Goal: Transaction & Acquisition: Obtain resource

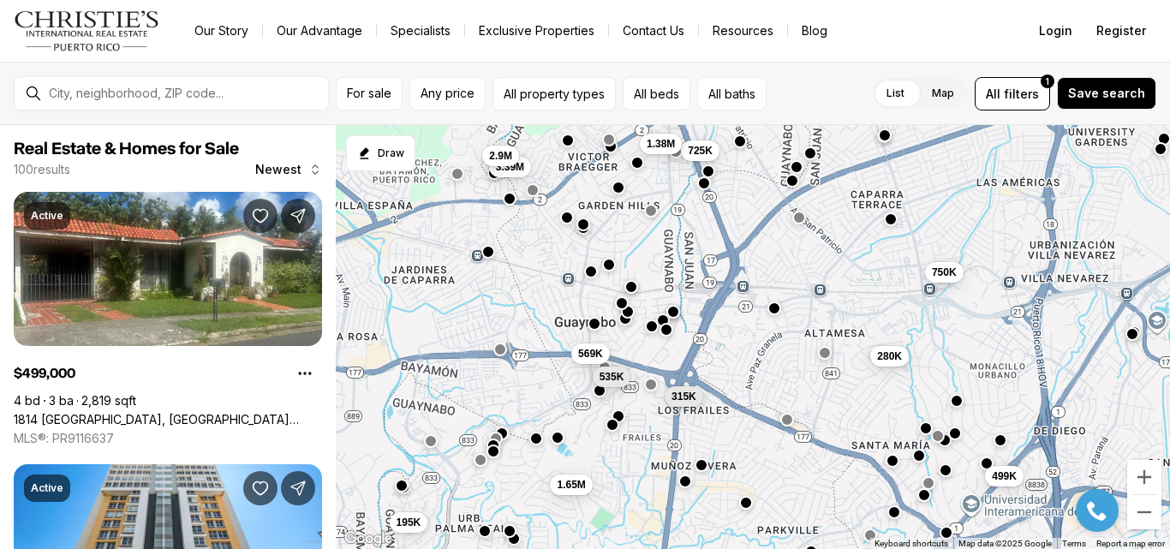
click at [594, 326] on button "button" at bounding box center [595, 324] width 14 height 14
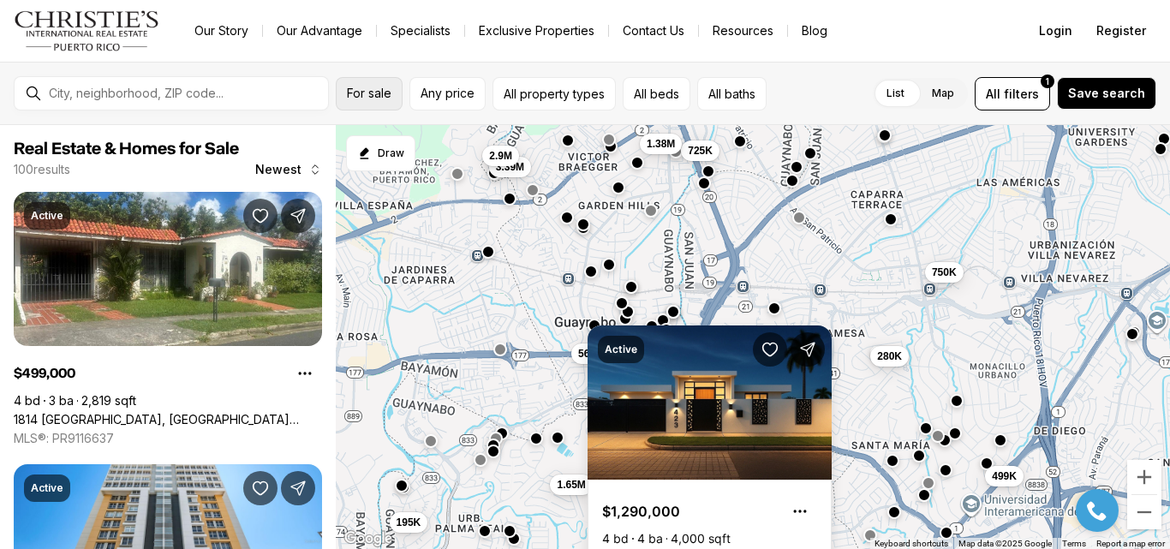
click at [382, 93] on span "For sale" at bounding box center [369, 94] width 45 height 14
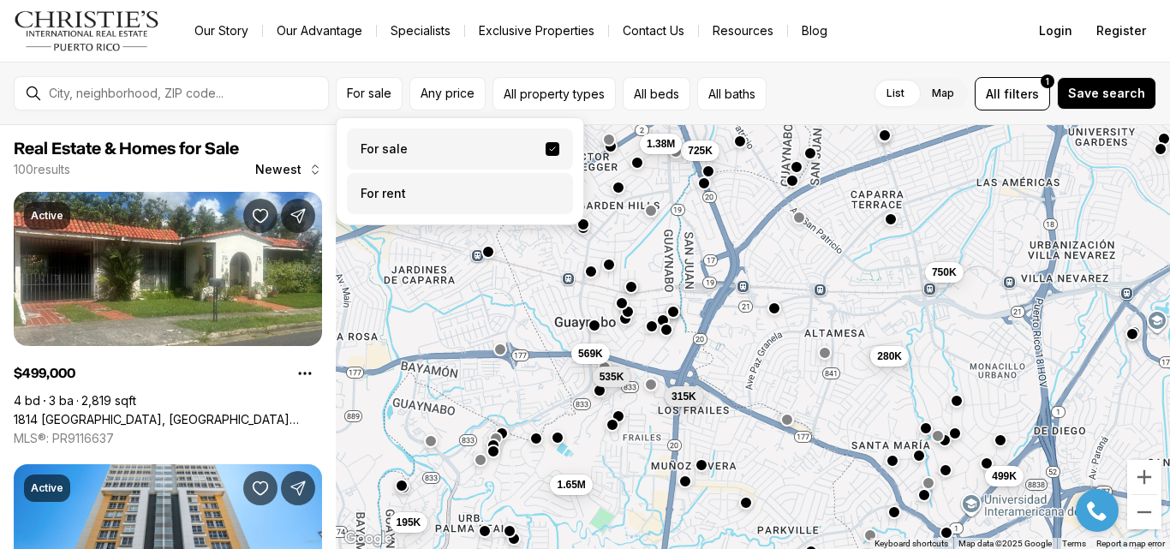
click at [428, 191] on label "For rent" at bounding box center [460, 193] width 226 height 41
click at [546, 187] on button "For rent" at bounding box center [553, 187] width 14 height 0
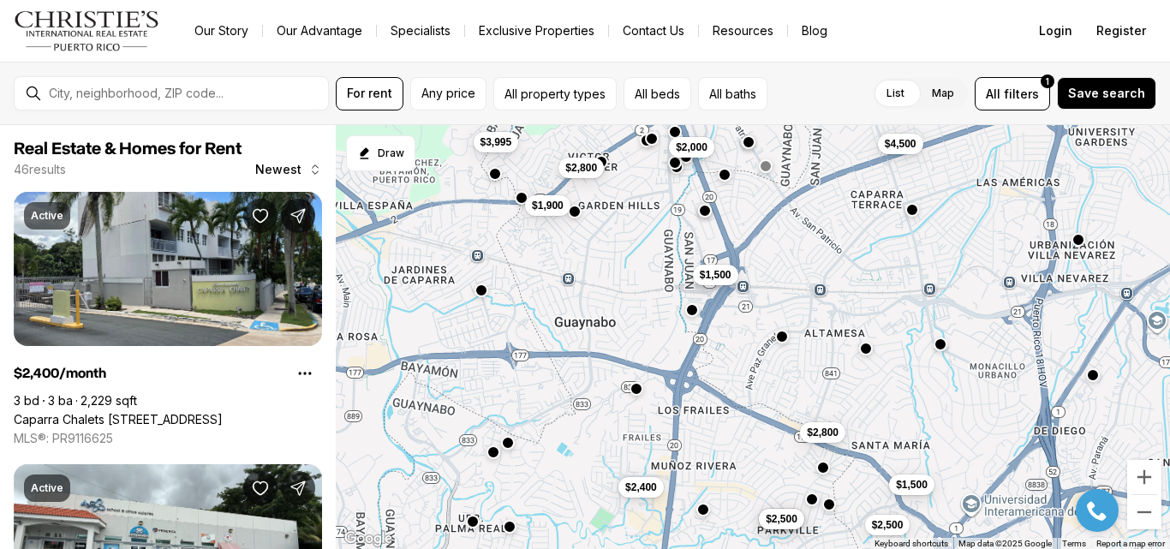
click at [481, 292] on button "button" at bounding box center [482, 291] width 14 height 14
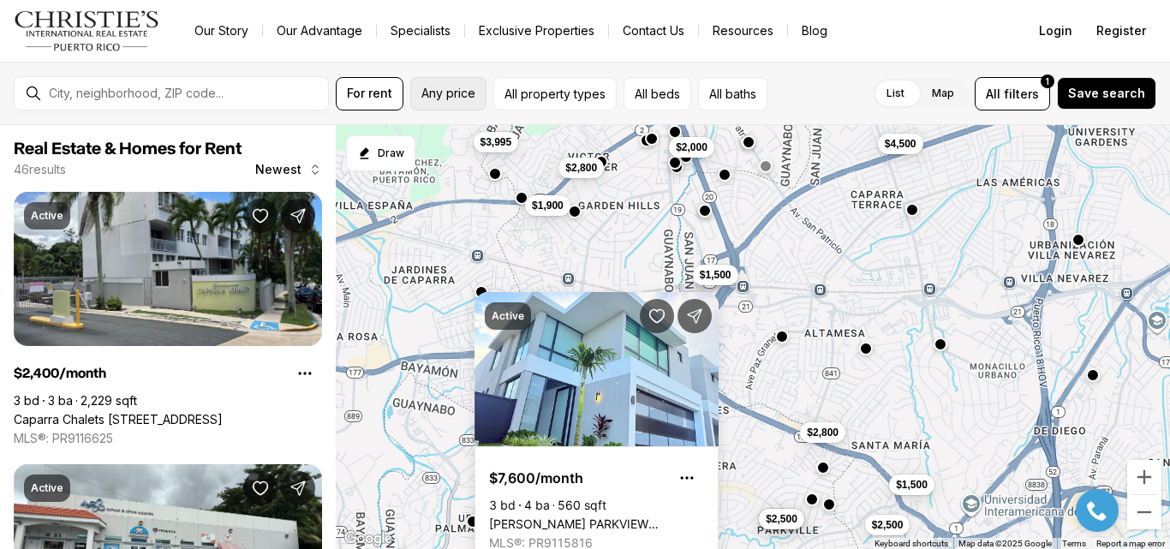
click at [463, 98] on span "Any price" at bounding box center [448, 94] width 54 height 14
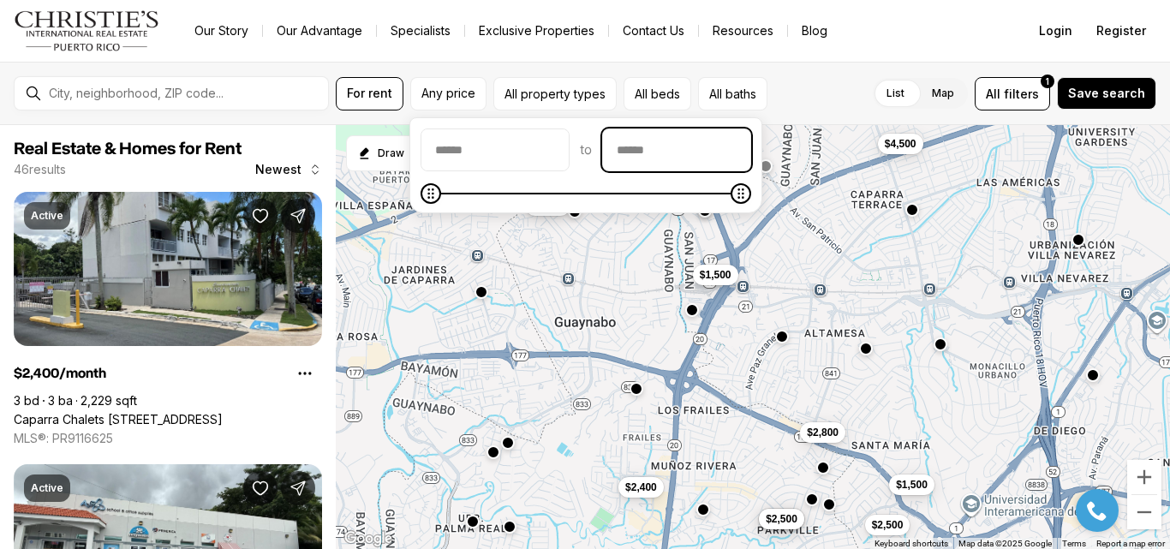
click at [750, 159] on input "priceMax" at bounding box center [676, 149] width 147 height 41
type input "******"
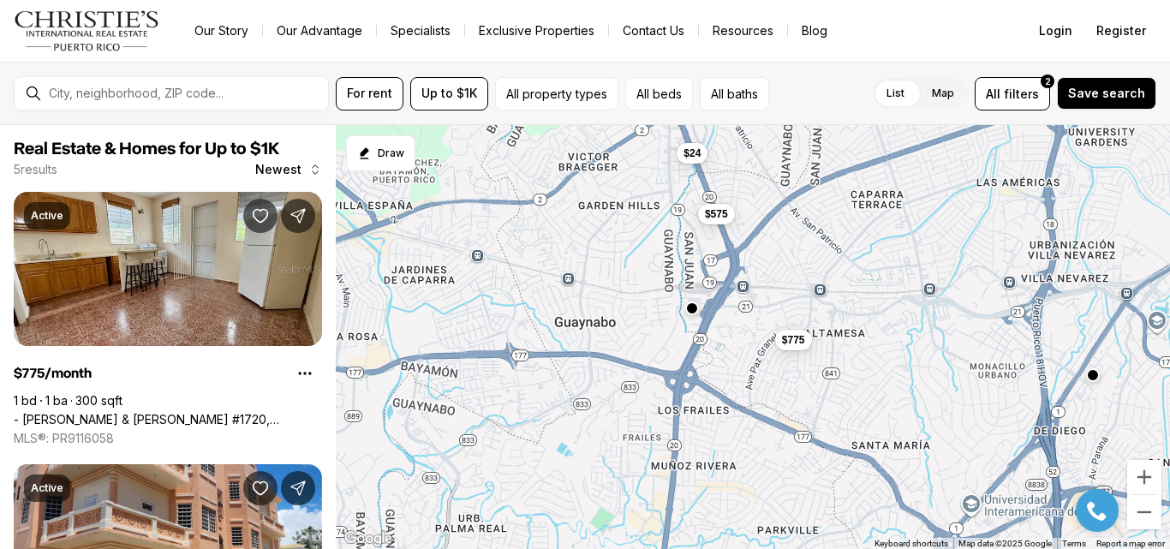
click at [696, 312] on button "button" at bounding box center [692, 308] width 14 height 14
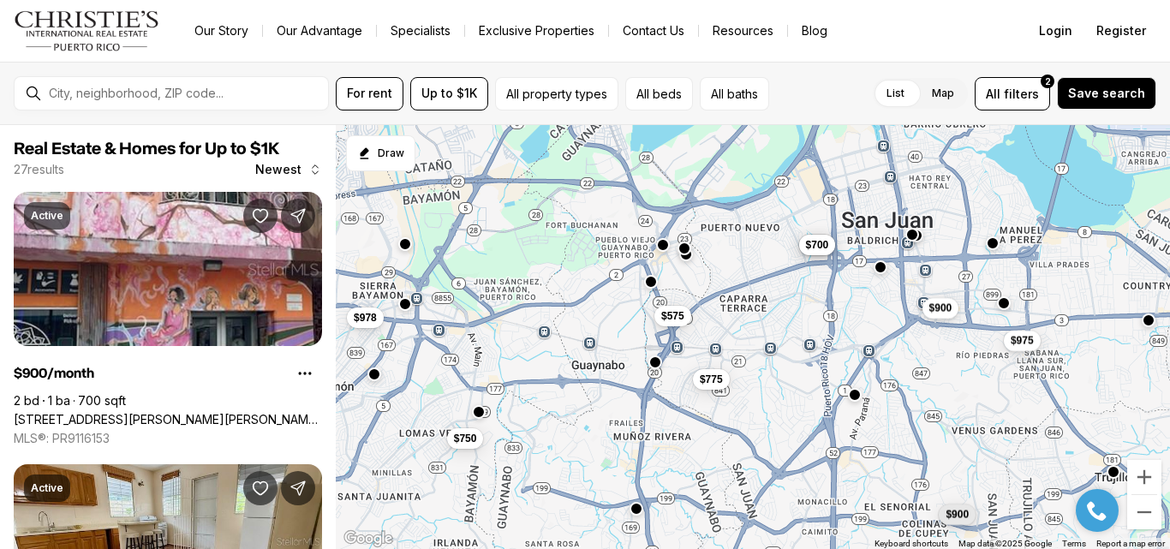
drag, startPoint x: 726, startPoint y: 199, endPoint x: 736, endPoint y: 307, distance: 109.2
click at [736, 307] on div "$775 $575 $900 $750 $900 $975 $800 $700 $978" at bounding box center [753, 337] width 834 height 425
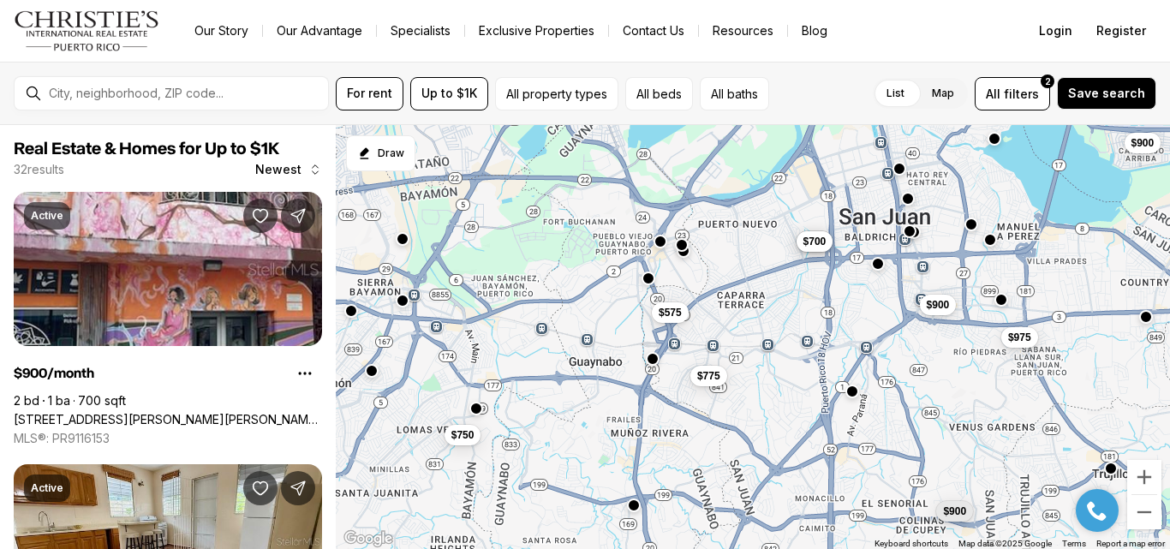
click at [404, 245] on button "button" at bounding box center [403, 239] width 14 height 14
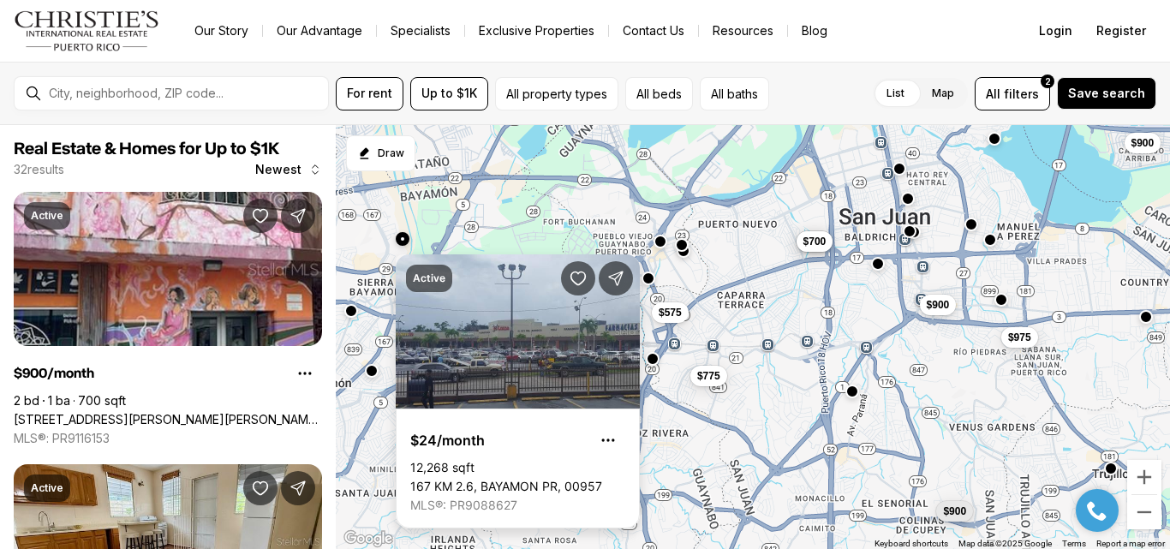
click at [455, 479] on link "167 KM 2.6, BAYAMON PR, 00957" at bounding box center [506, 486] width 192 height 15
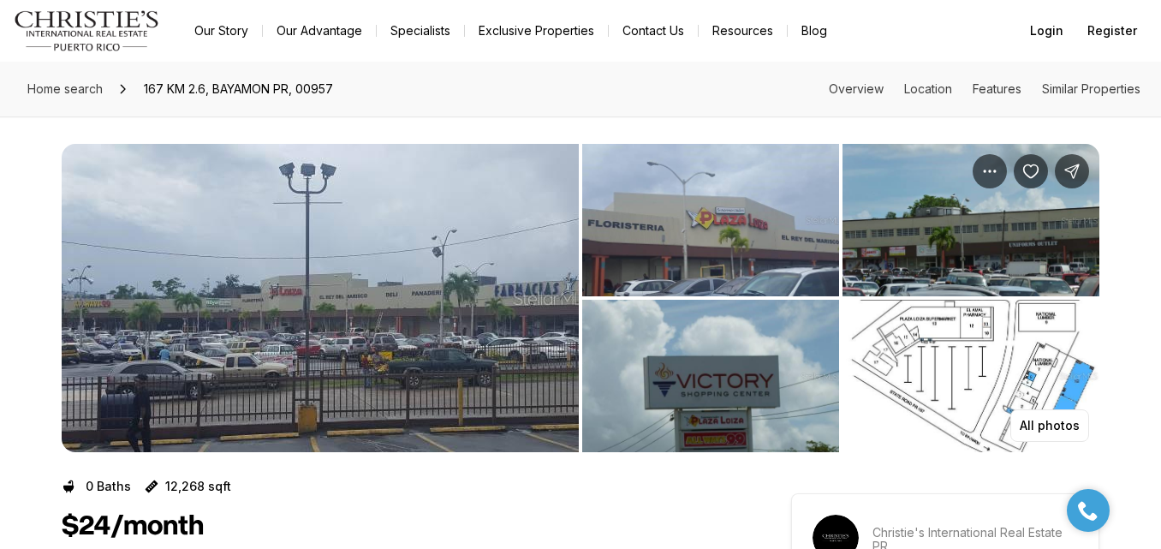
scroll to position [1, 0]
click at [1024, 358] on img "View image gallery" at bounding box center [971, 375] width 257 height 152
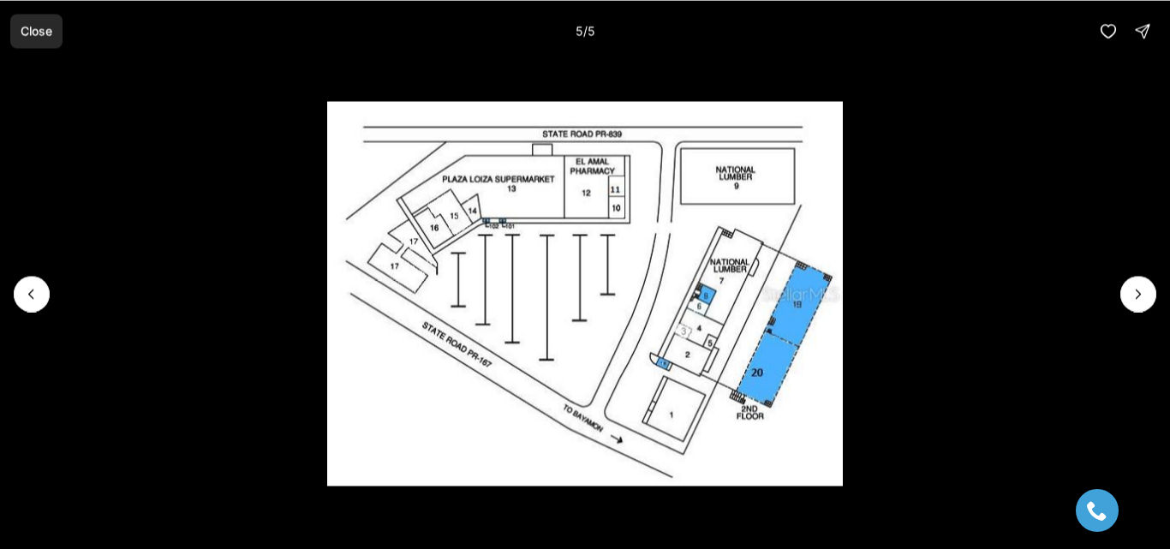
click at [34, 21] on button "Close" at bounding box center [36, 31] width 52 height 34
